Goal: Task Accomplishment & Management: Complete application form

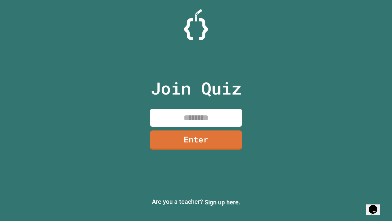
click at [223, 202] on link "Sign up here." at bounding box center [223, 201] width 36 height 7
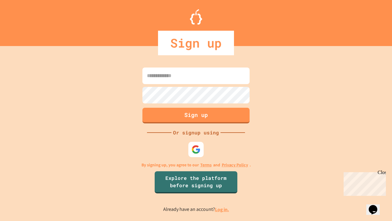
click at [223, 209] on link "Log in." at bounding box center [222, 209] width 14 height 6
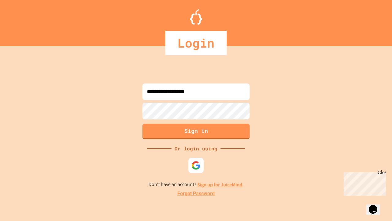
type input "**********"
